Goal: Task Accomplishment & Management: Manage account settings

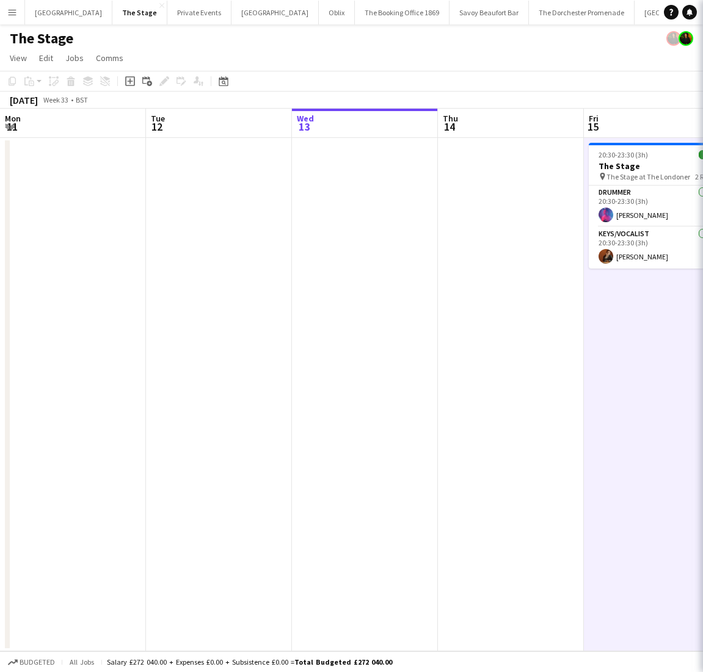
scroll to position [0, 489]
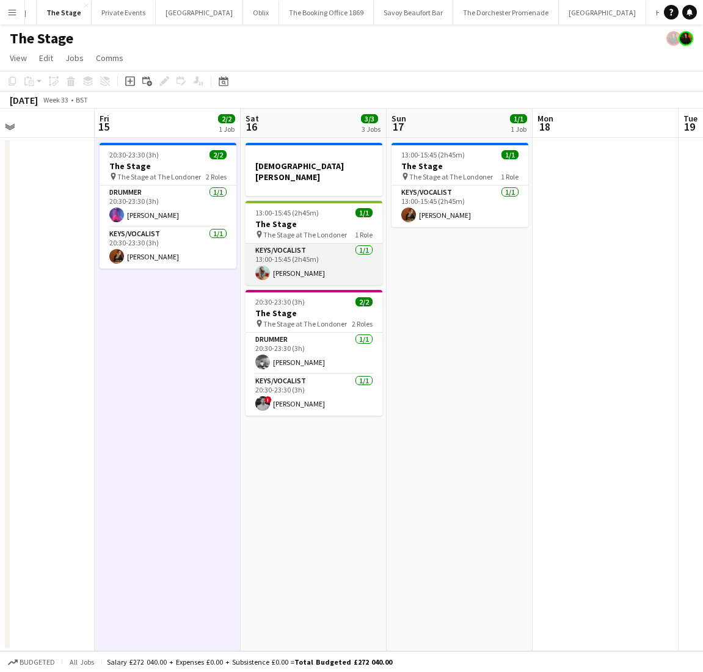
click at [309, 249] on app-card-role "Keys/Vocalist [DATE] 13:00-15:45 (2h45m) [PERSON_NAME]" at bounding box center [314, 265] width 137 height 42
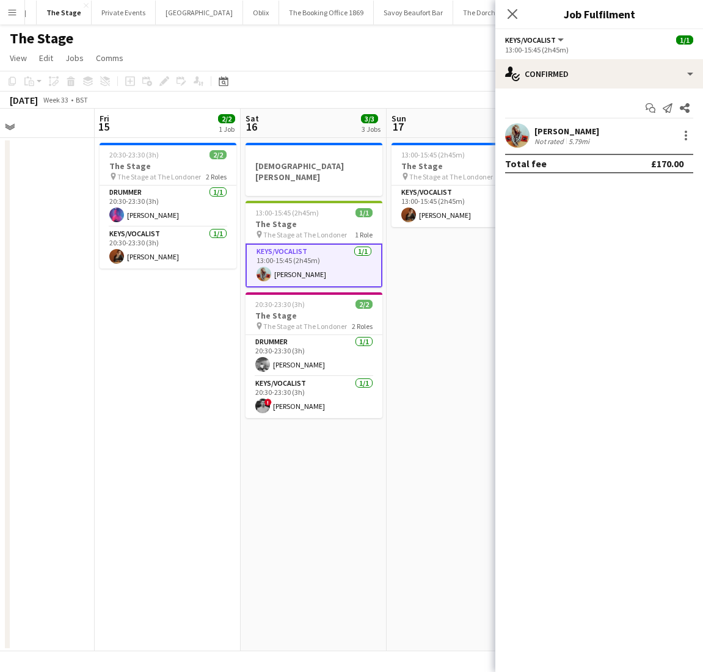
click at [678, 138] on div at bounding box center [684, 135] width 17 height 15
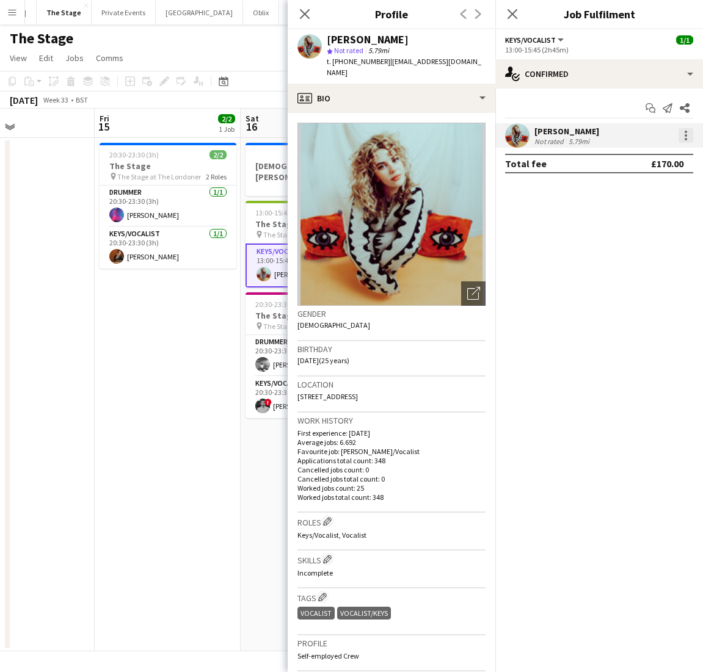
click at [686, 137] on div at bounding box center [686, 135] width 15 height 15
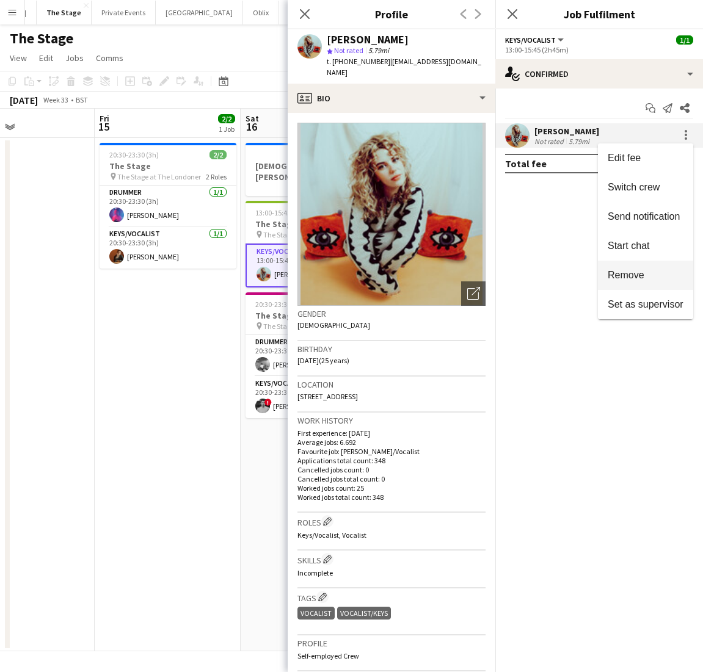
click at [631, 280] on span "Remove" at bounding box center [626, 275] width 37 height 10
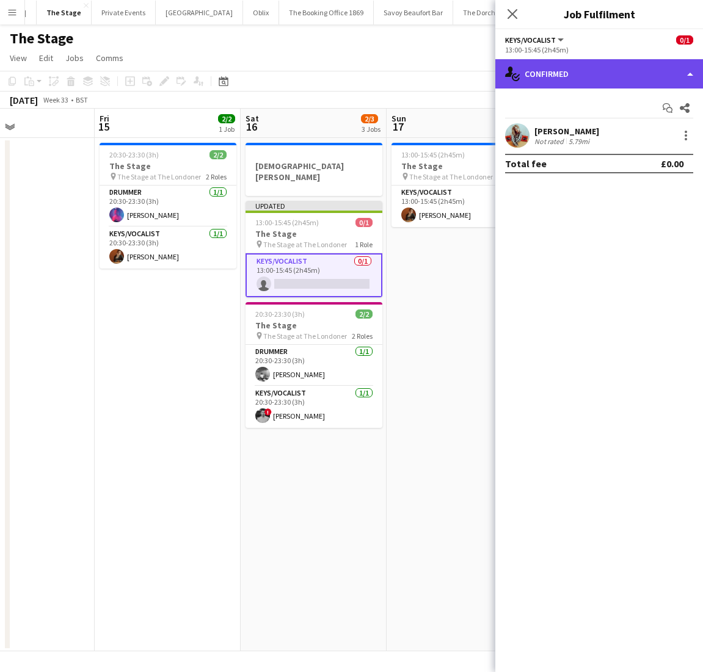
click at [575, 84] on div "single-neutral-actions-check-2 Confirmed" at bounding box center [599, 73] width 208 height 29
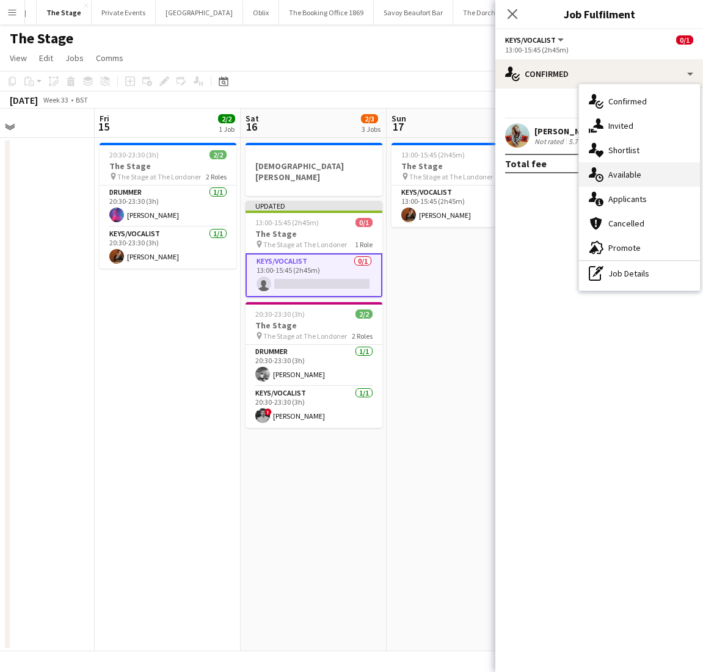
click at [605, 177] on div "single-neutral-actions-upload Available" at bounding box center [639, 174] width 121 height 24
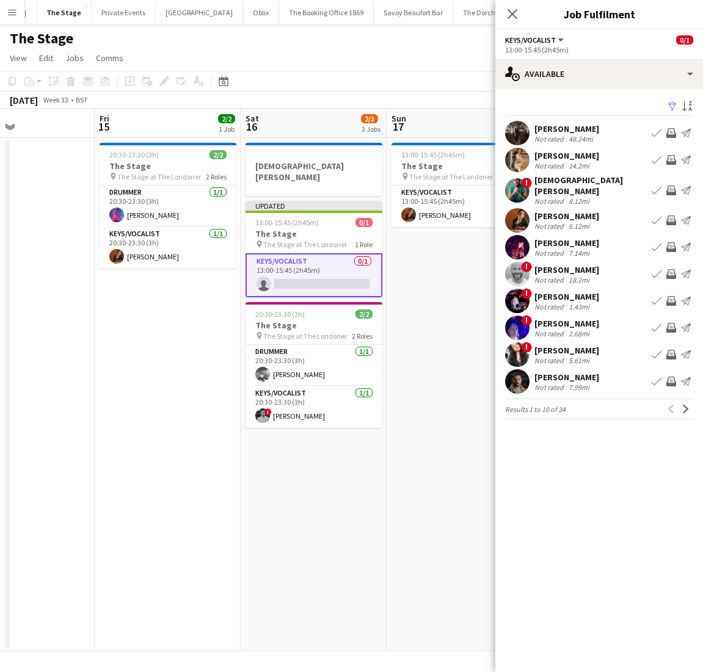
click at [658, 160] on app-icon "Book crew" at bounding box center [657, 160] width 10 height 10
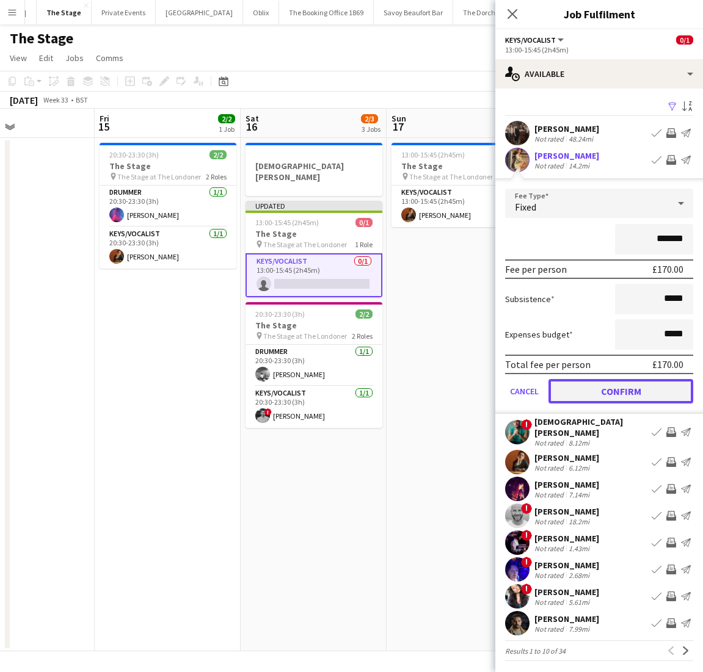
click at [586, 387] on button "Confirm" at bounding box center [620, 391] width 145 height 24
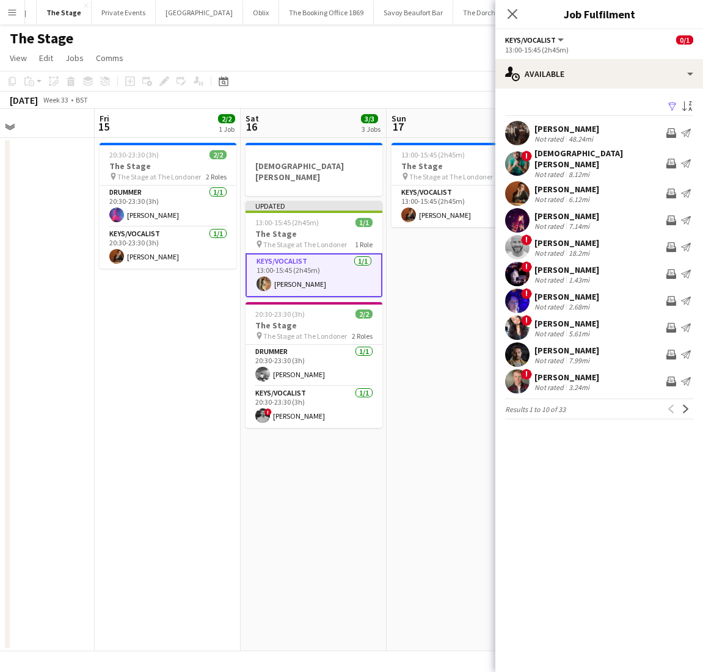
click at [413, 323] on app-date-cell "13:00-15:45 (2h45m) 1/1 The Stage pin The Stage at The Londoner 1 Role Keys/Voc…" at bounding box center [460, 395] width 146 height 514
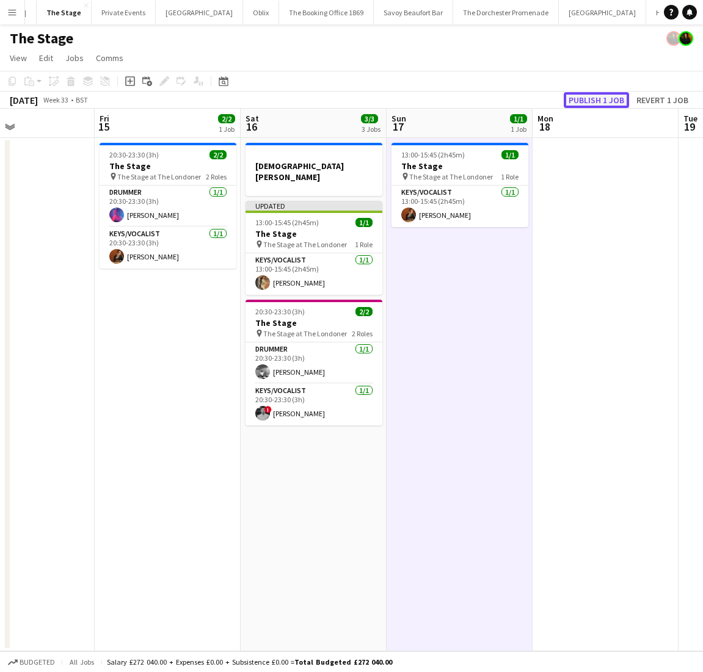
click at [608, 100] on button "Publish 1 job" at bounding box center [596, 100] width 65 height 16
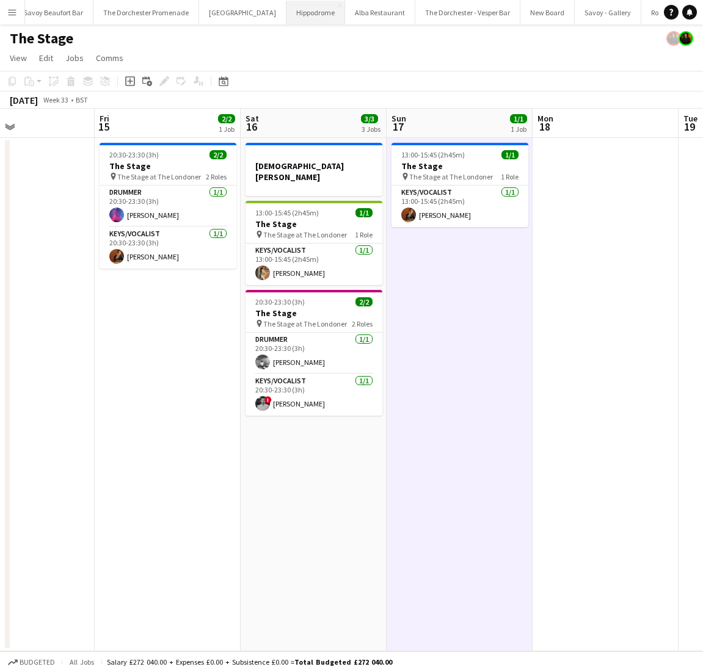
scroll to position [0, 0]
click at [319, 23] on button "Oblix Close" at bounding box center [337, 13] width 36 height 24
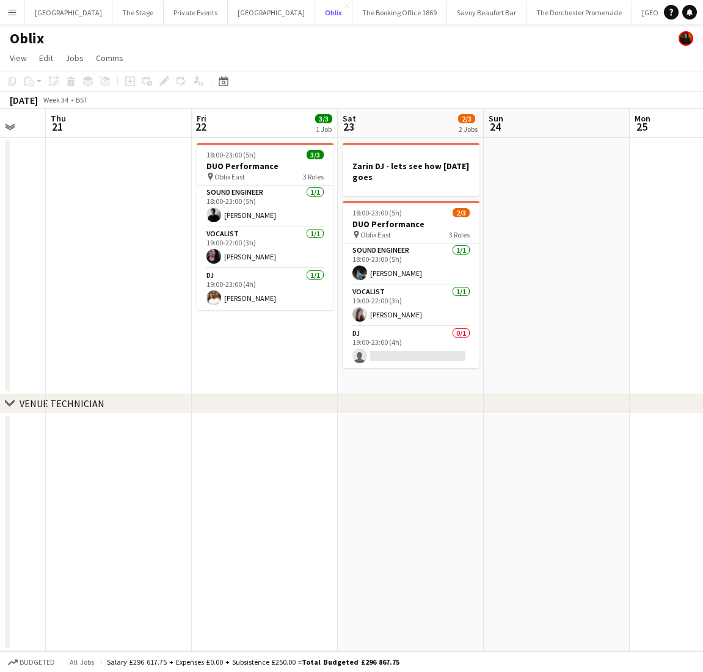
scroll to position [0, 391]
click at [260, 252] on app-card-role "Vocalist [DATE] 19:00-22:00 (3h) [PERSON_NAME]" at bounding box center [265, 248] width 137 height 42
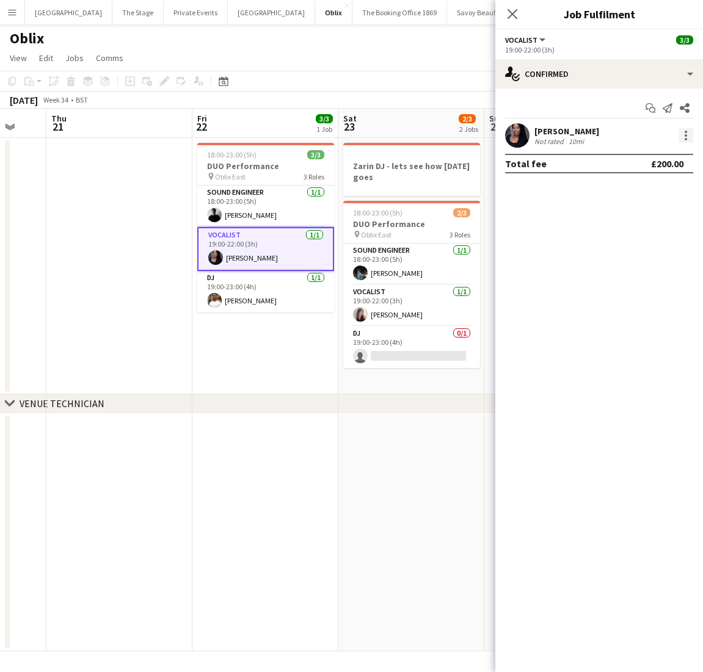
click at [681, 137] on div at bounding box center [686, 135] width 15 height 15
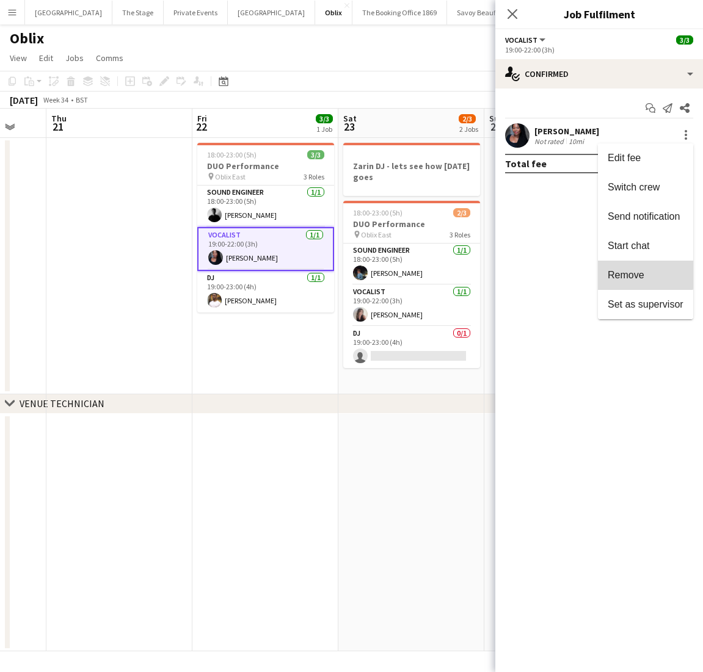
click at [634, 269] on button "Remove" at bounding box center [645, 275] width 95 height 29
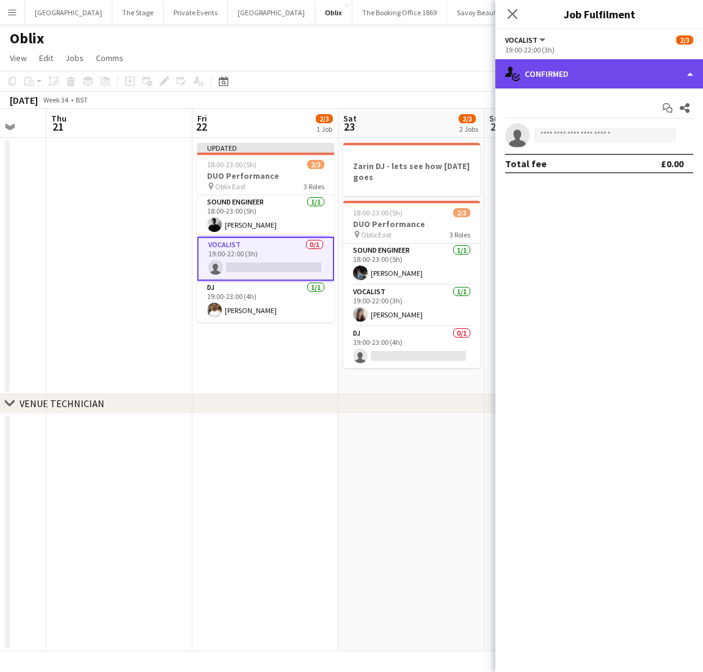
click at [617, 68] on div "single-neutral-actions-check-2 Confirmed" at bounding box center [599, 73] width 208 height 29
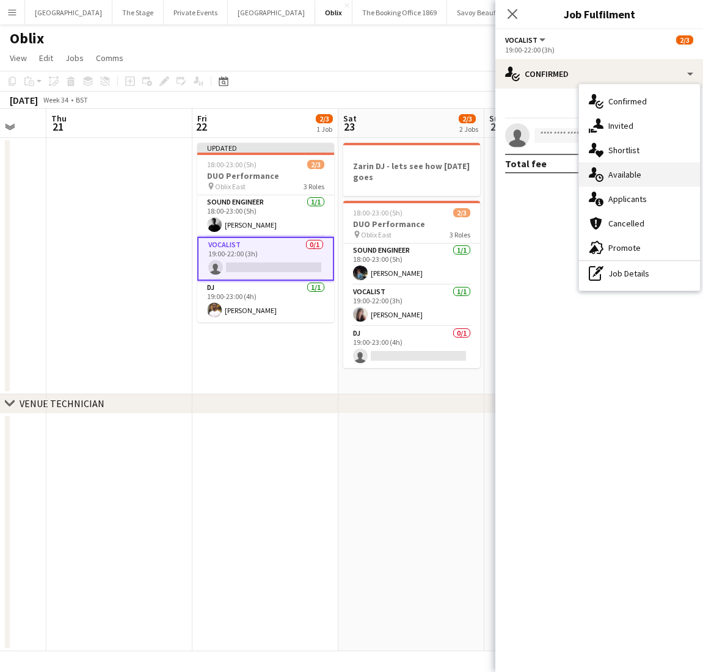
click at [610, 173] on div "single-neutral-actions-upload Available" at bounding box center [639, 174] width 121 height 24
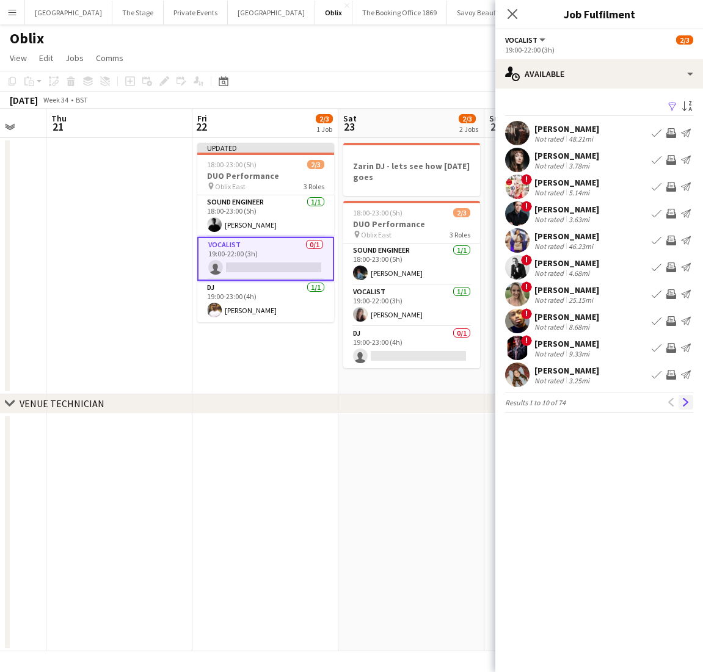
click at [686, 405] on app-icon "Next" at bounding box center [686, 402] width 9 height 9
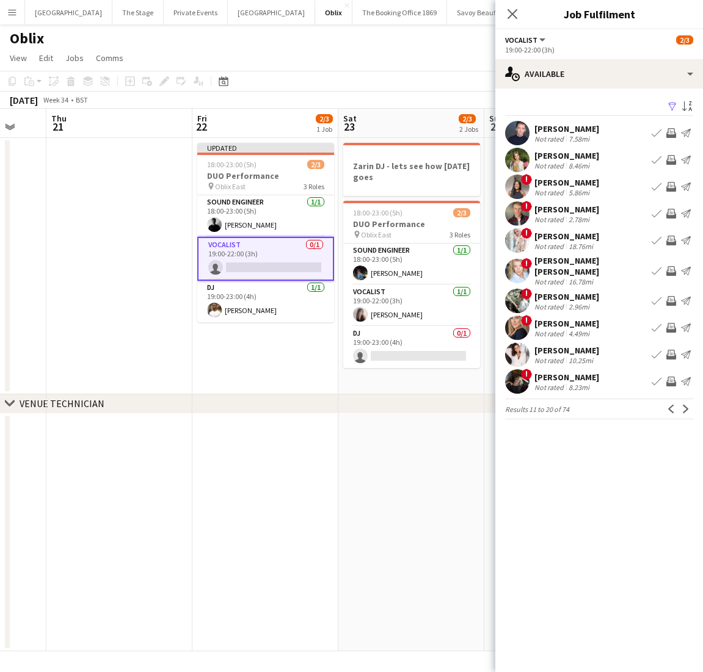
click at [686, 405] on app-icon "Next" at bounding box center [686, 409] width 9 height 9
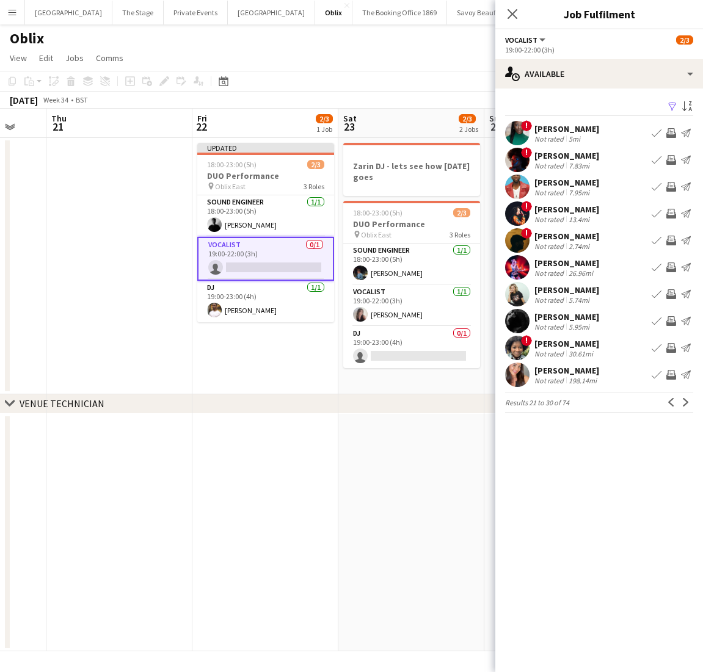
click at [686, 405] on app-icon "Next" at bounding box center [686, 402] width 9 height 9
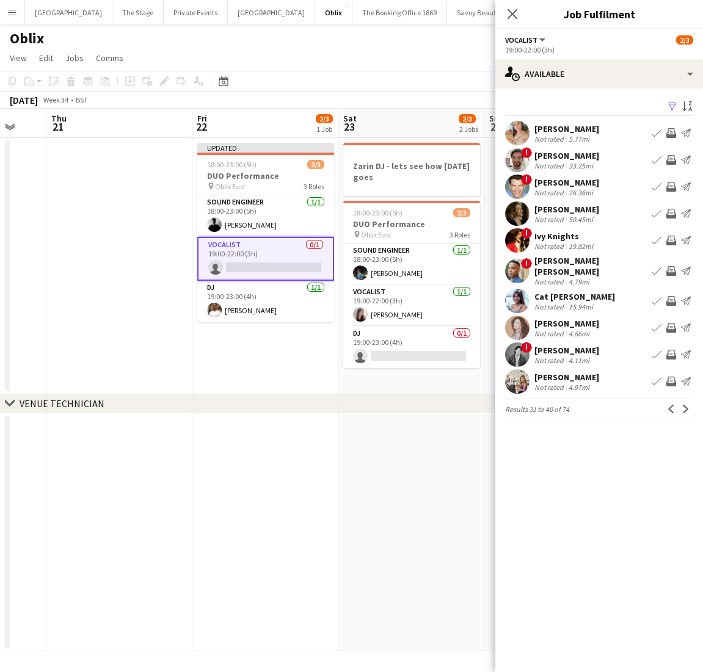
click at [686, 405] on app-icon "Next" at bounding box center [686, 409] width 9 height 9
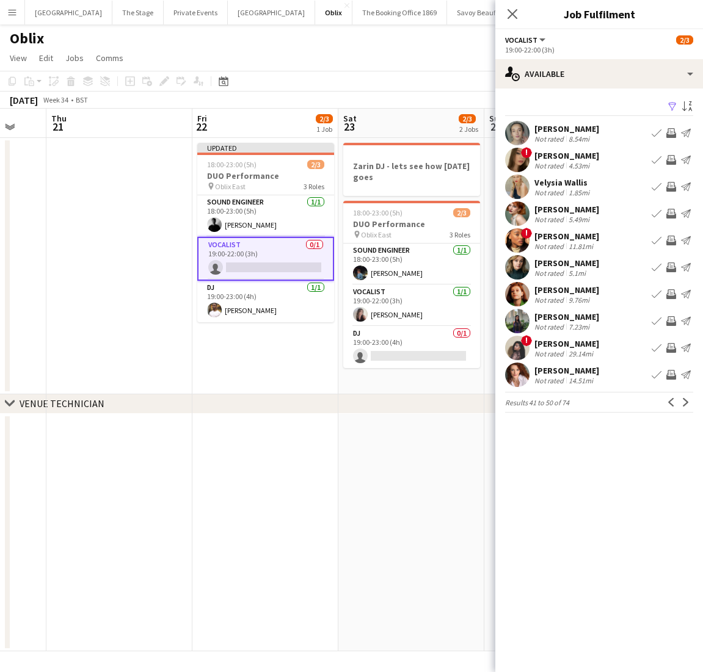
click at [661, 377] on button "Book crew" at bounding box center [656, 375] width 15 height 15
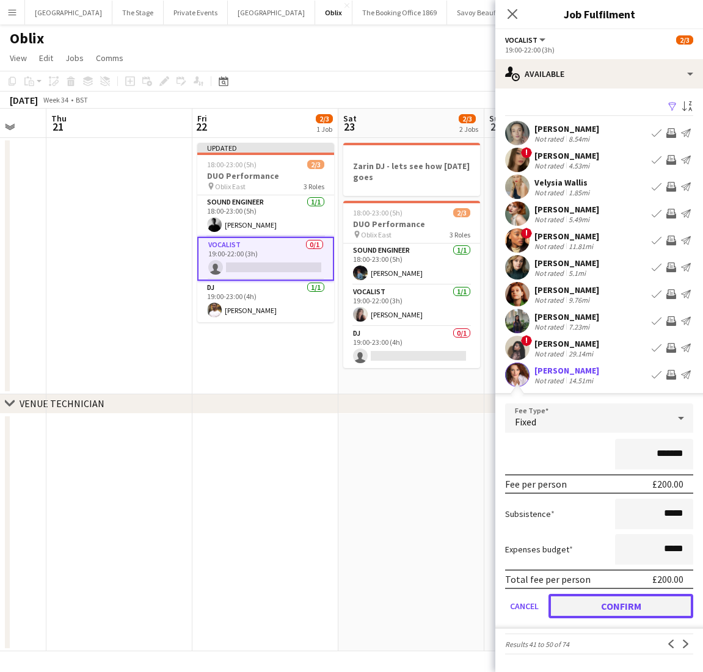
click at [575, 602] on button "Confirm" at bounding box center [620, 606] width 145 height 24
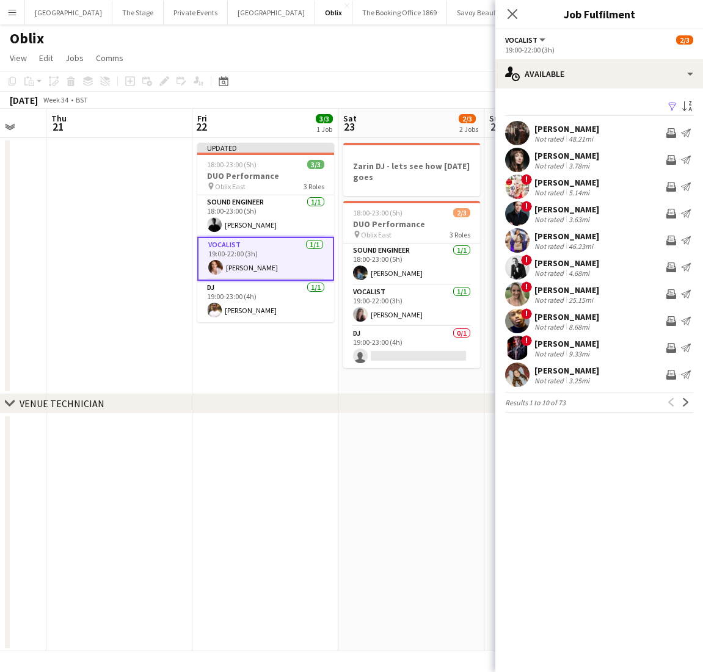
click at [304, 371] on app-date-cell "Updated 18:00-23:00 (5h) 3/3 DUO Performance pin Oblix East 3 Roles Sound Engin…" at bounding box center [265, 266] width 146 height 257
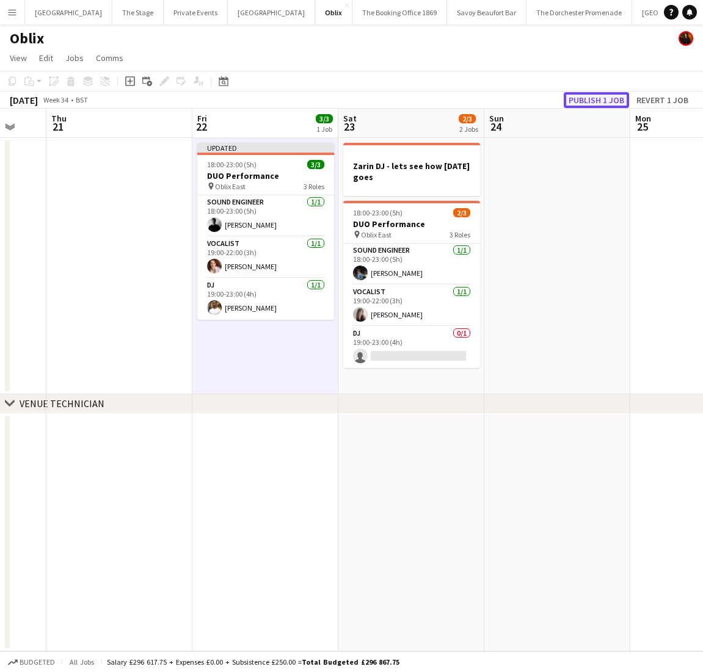
click at [600, 103] on button "Publish 1 job" at bounding box center [596, 100] width 65 height 16
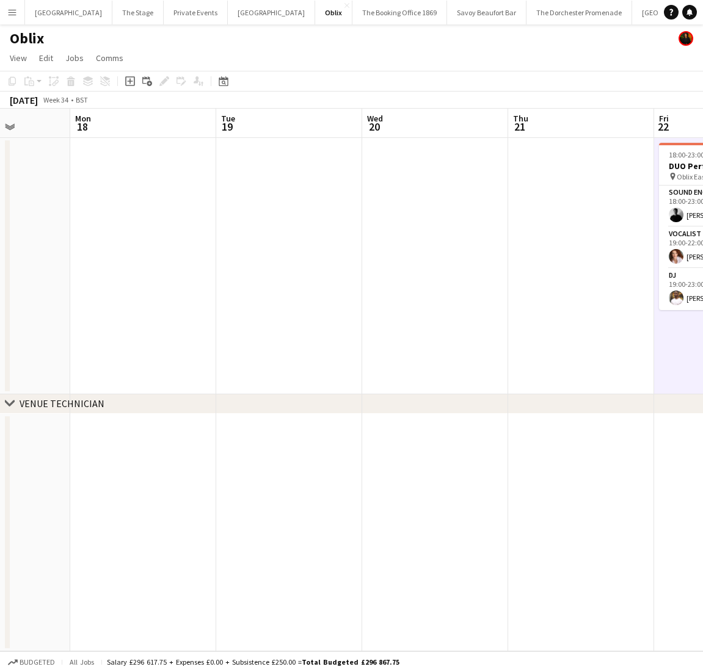
scroll to position [0, 484]
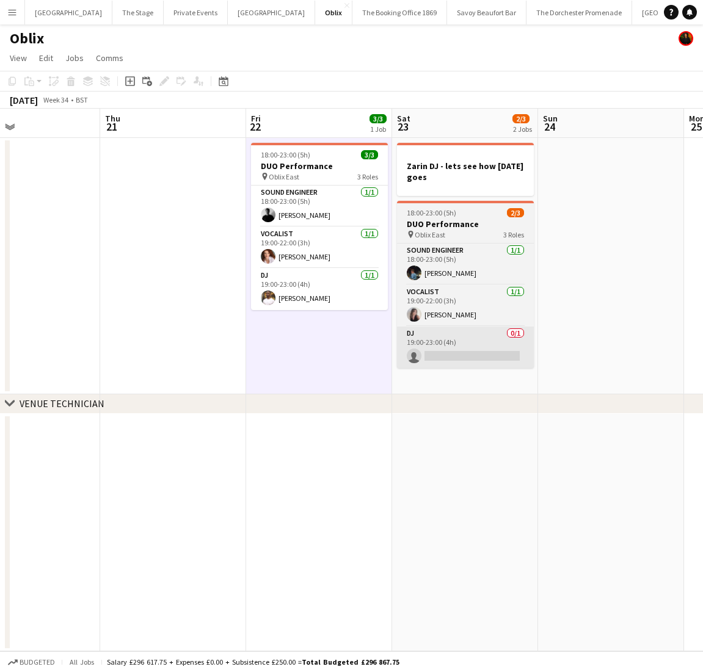
click at [451, 351] on app-card-role "DJ 0/1 19:00-23:00 (4h) single-neutral-actions" at bounding box center [465, 348] width 137 height 42
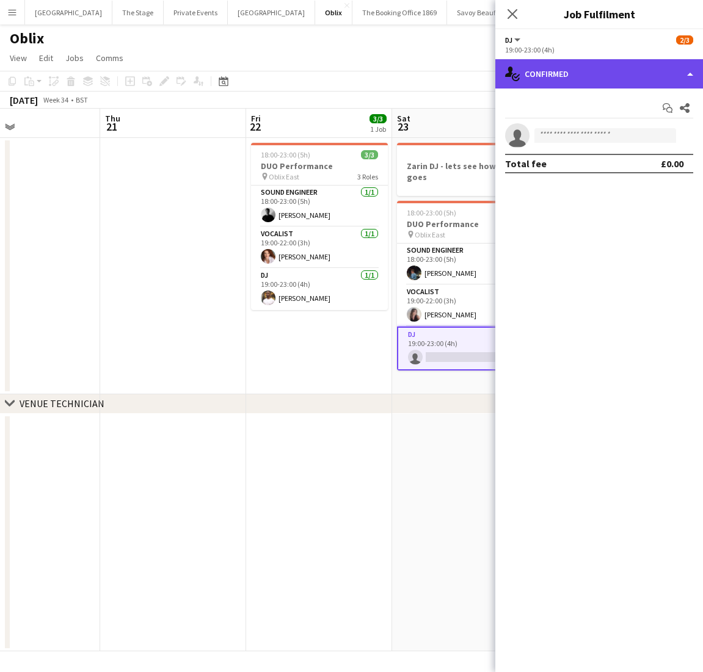
click at [622, 73] on div "single-neutral-actions-check-2 Confirmed" at bounding box center [599, 73] width 208 height 29
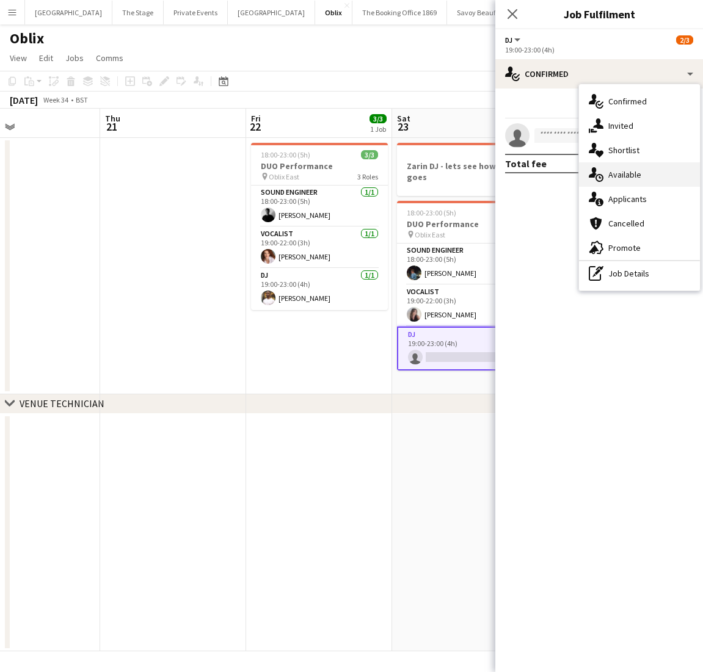
click at [628, 178] on div "single-neutral-actions-upload Available" at bounding box center [639, 174] width 121 height 24
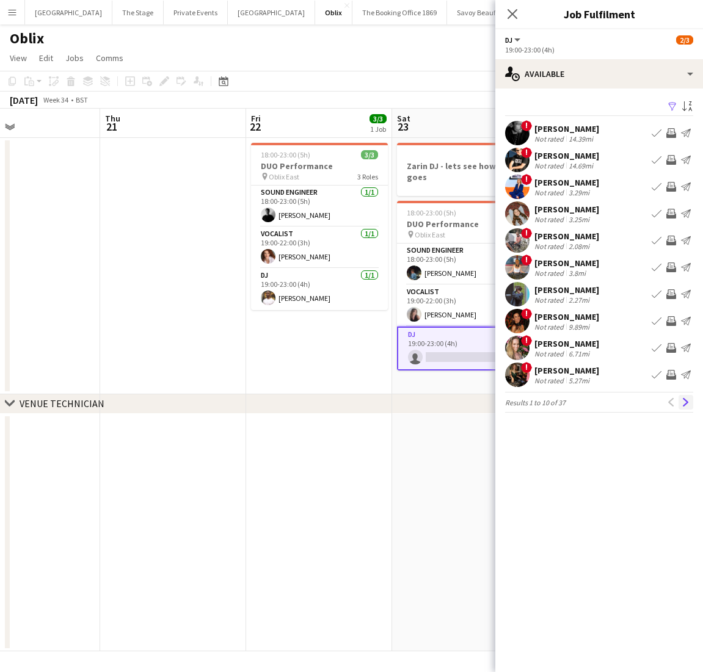
click at [684, 404] on app-icon "Next" at bounding box center [686, 402] width 9 height 9
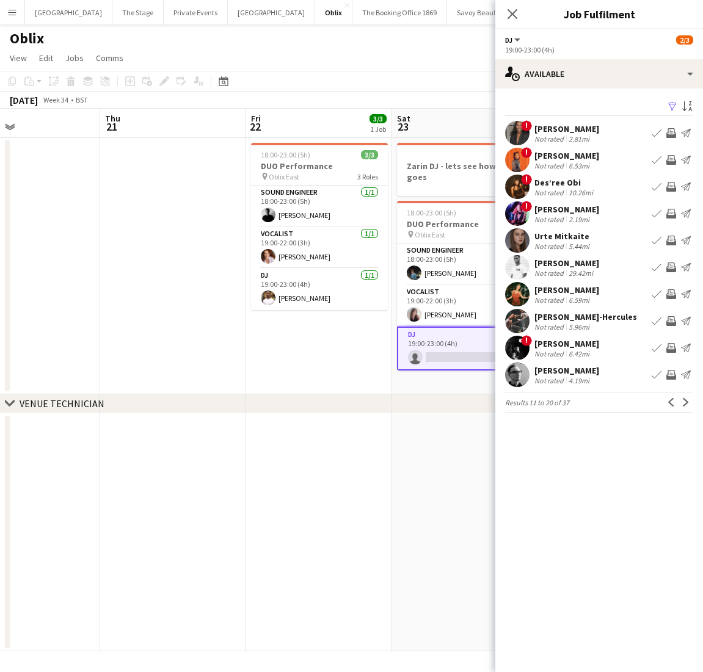
click at [684, 404] on app-icon "Next" at bounding box center [686, 402] width 9 height 9
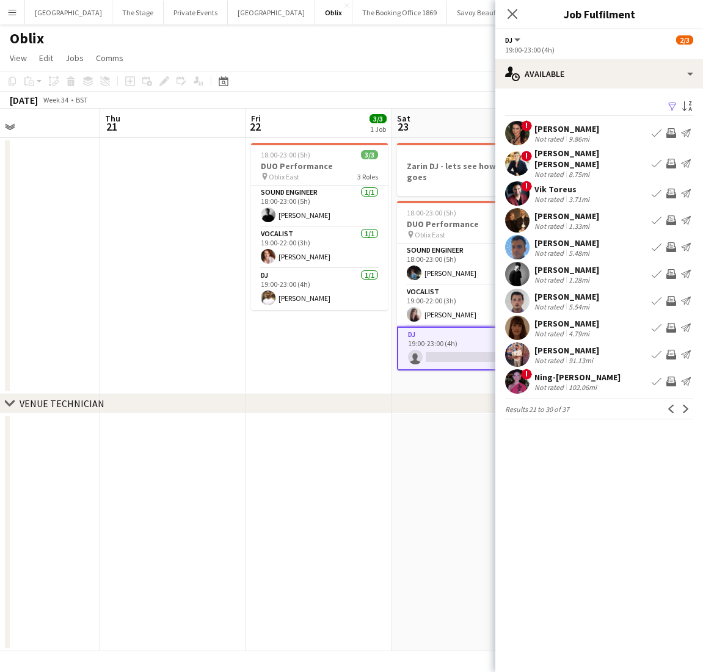
click at [684, 405] on app-icon "Next" at bounding box center [686, 409] width 9 height 9
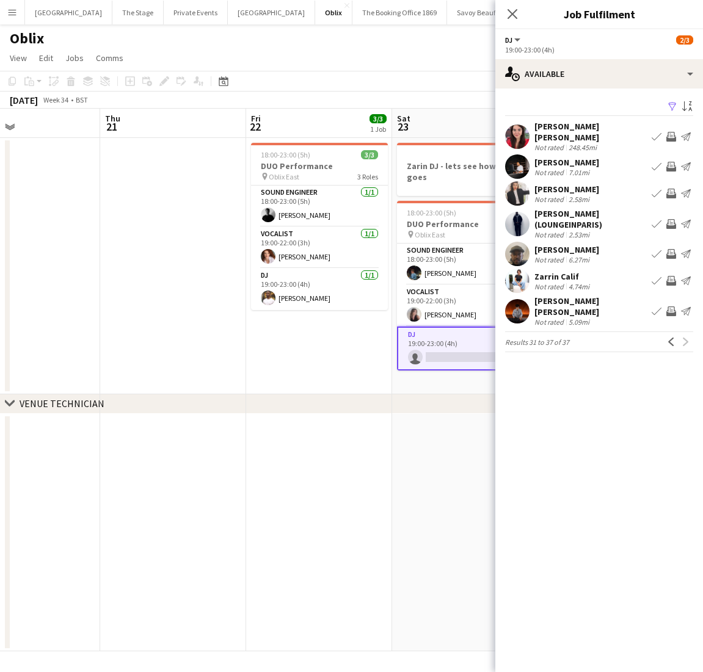
click at [653, 276] on app-icon "Book crew" at bounding box center [657, 281] width 10 height 10
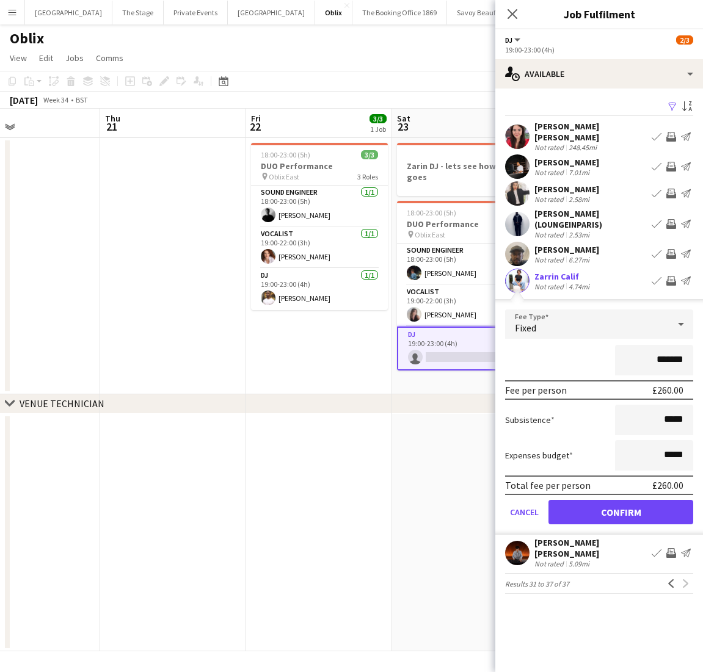
click at [549, 282] on div "Not rated" at bounding box center [550, 286] width 32 height 9
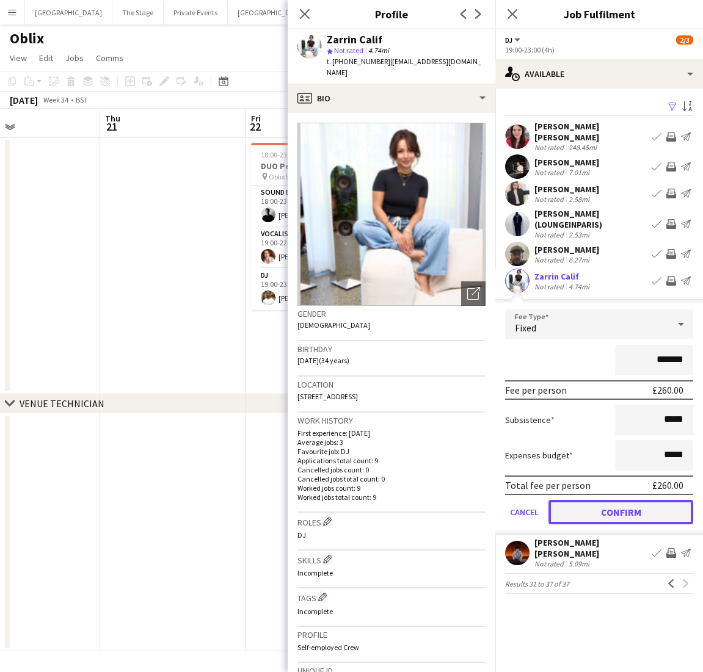
click at [592, 507] on button "Confirm" at bounding box center [620, 512] width 145 height 24
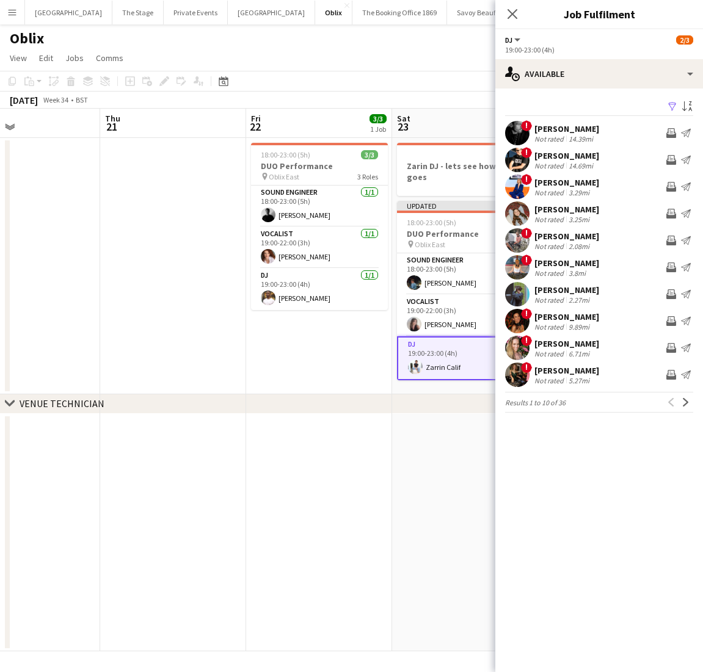
click at [304, 360] on app-date-cell "18:00-23:00 (5h) 3/3 DUO Performance pin Oblix East 3 Roles Sound Engineer [DAT…" at bounding box center [319, 266] width 146 height 257
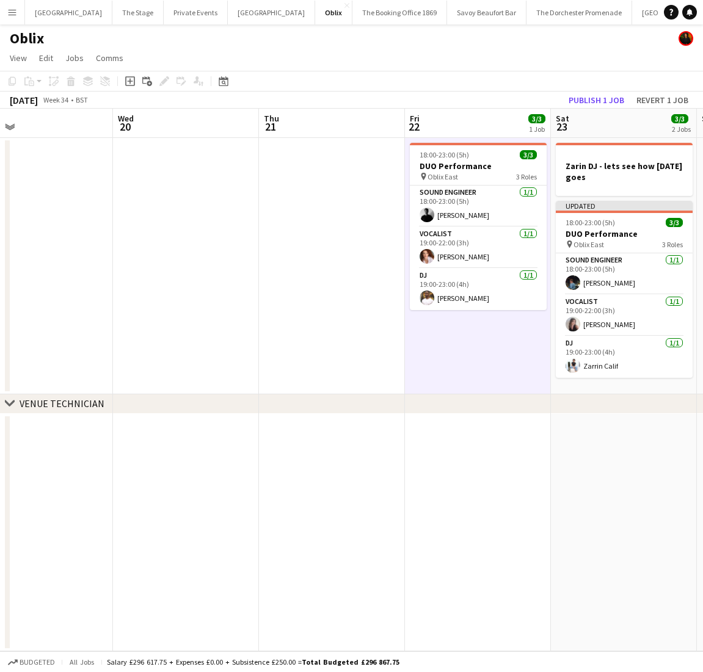
scroll to position [0, 480]
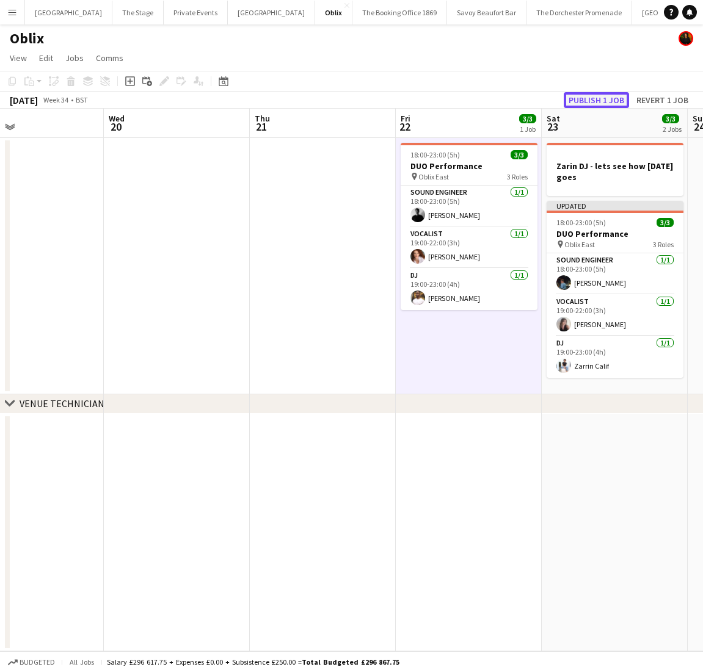
click at [608, 100] on button "Publish 1 job" at bounding box center [596, 100] width 65 height 16
